Goal: Information Seeking & Learning: Learn about a topic

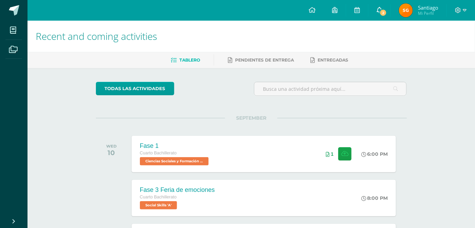
click at [380, 13] on span "2" at bounding box center [383, 13] width 8 height 8
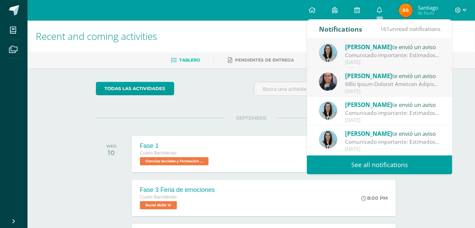
click at [384, 51] on div "Melissa Arevalo te envió un aviso" at bounding box center [393, 46] width 96 height 9
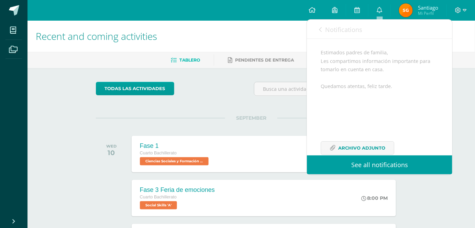
scroll to position [83, 0]
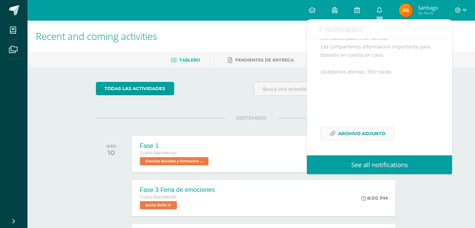
click at [359, 137] on span "Archivo Adjunto" at bounding box center [361, 133] width 47 height 13
click at [343, 141] on div "Estimados padres de familia, Les compartimos información importante para tomarl…" at bounding box center [380, 91] width 118 height 114
click at [343, 139] on span "Archivo Adjunto" at bounding box center [361, 133] width 47 height 13
click at [333, 27] on span "Notifications" at bounding box center [343, 29] width 37 height 8
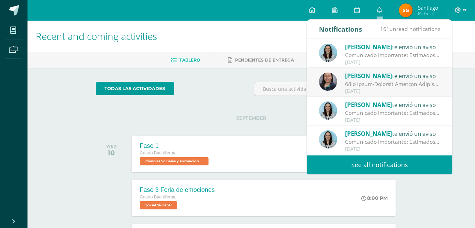
click at [352, 84] on div at bounding box center [393, 84] width 96 height 8
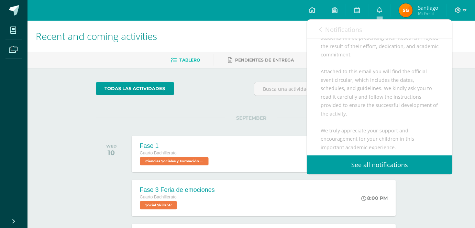
scroll to position [114, 0]
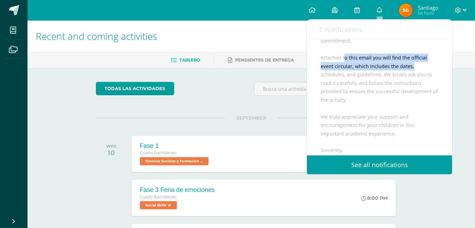
drag, startPoint x: 348, startPoint y: 65, endPoint x: 418, endPoint y: 71, distance: 70.0
click at [418, 71] on div "Dear 10th Grade Parents, Warm greetings. We are pleased to inform you that next…" at bounding box center [380, 216] width 118 height 460
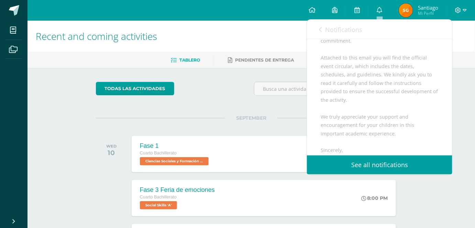
click at [372, 82] on div "Dear 10th Grade Parents, Warm greetings. We are pleased to inform you that next…" at bounding box center [380, 216] width 118 height 460
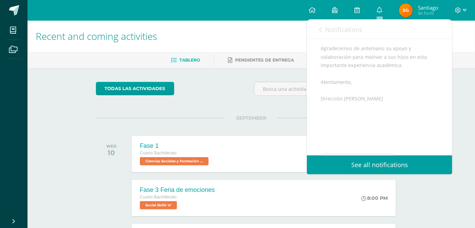
scroll to position [428, 0]
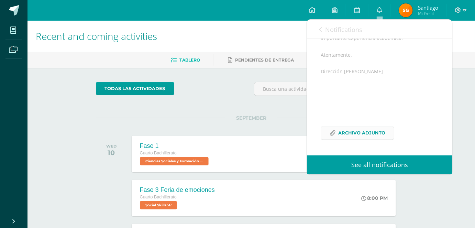
click at [356, 139] on span "Archivo Adjunto" at bounding box center [361, 133] width 47 height 13
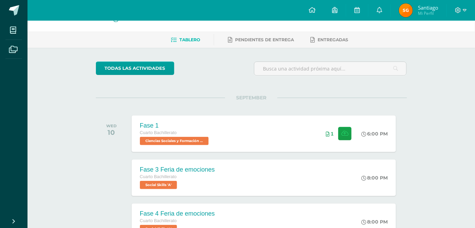
scroll to position [31, 0]
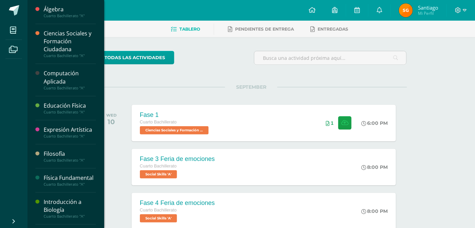
click at [55, 75] on div "Computación Aplicada" at bounding box center [70, 77] width 52 height 16
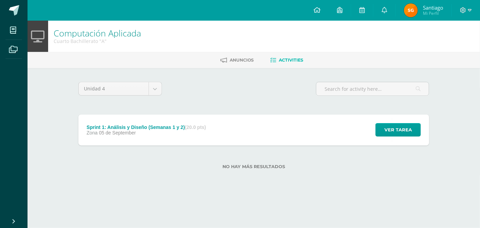
click at [253, 130] on div "Sprint 1: Análisis y Diseño (Semanas 1 y 2) (20.0 pts) Zona [DATE] Ver tarea Sp…" at bounding box center [253, 129] width 351 height 31
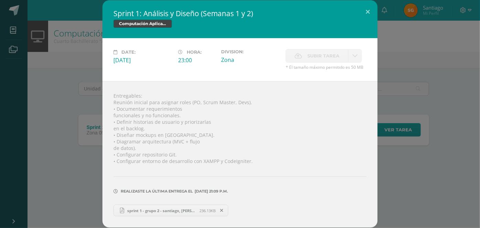
scroll to position [1, 0]
click at [364, 8] on button at bounding box center [368, 11] width 20 height 23
